Goal: Use online tool/utility: Utilize a website feature to perform a specific function

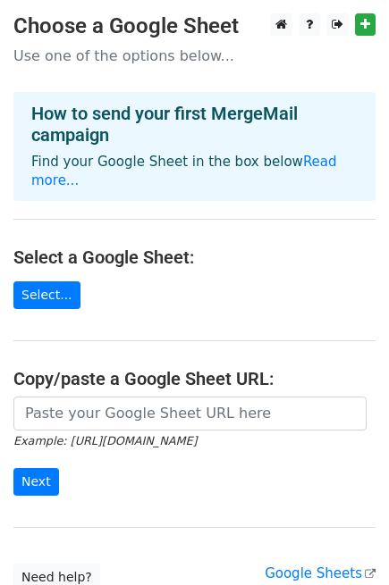
scroll to position [131, 0]
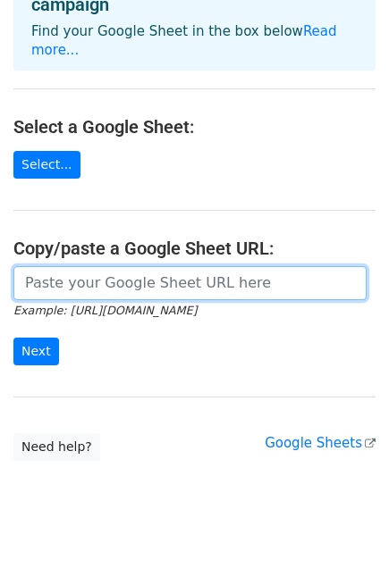
click at [67, 266] on input "url" at bounding box center [189, 283] width 353 height 34
paste input "[EMAIL_ADDRESS][DOMAIN_NAME] [PERSON_NAME][DOMAIN_NAME][EMAIL_ADDRESS][PERSON_N…"
type input "[EMAIL_ADDRESS][DOMAIN_NAME] [PERSON_NAME][DOMAIN_NAME][EMAIL_ADDRESS][PERSON_N…"
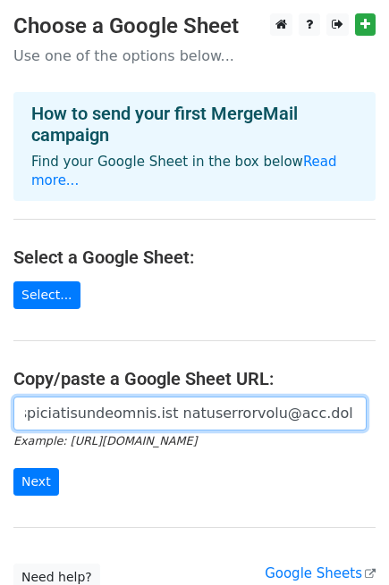
click at [84, 397] on input "url" at bounding box center [189, 414] width 353 height 34
click at [53, 397] on input "url" at bounding box center [189, 414] width 353 height 34
click at [46, 397] on input "url" at bounding box center [189, 414] width 353 height 34
click at [78, 397] on input "url" at bounding box center [189, 414] width 353 height 34
click at [56, 397] on input "url" at bounding box center [189, 414] width 353 height 34
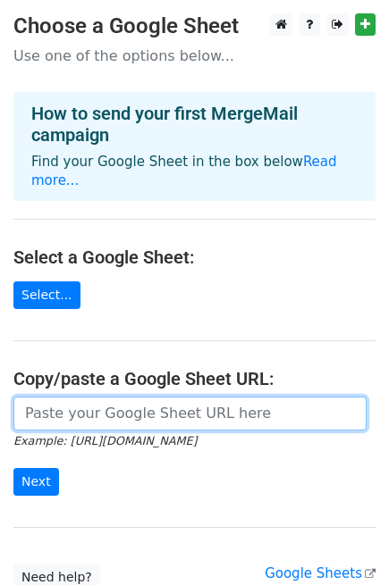
click at [56, 397] on input "url" at bounding box center [189, 414] width 353 height 34
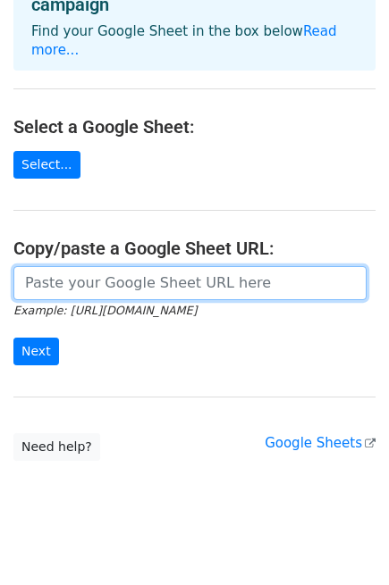
click at [99, 266] on input "url" at bounding box center [189, 283] width 353 height 34
